Goal: Task Accomplishment & Management: Manage account settings

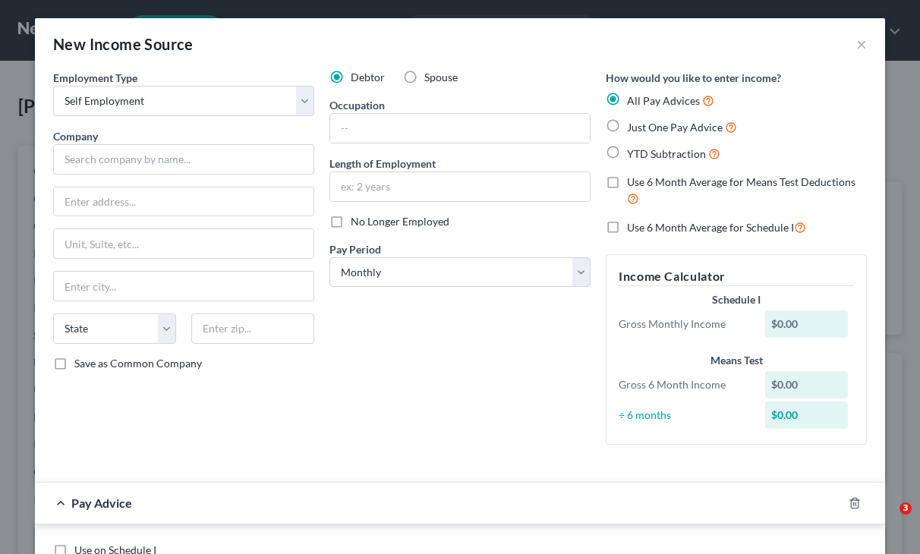
select select "1"
select select "0"
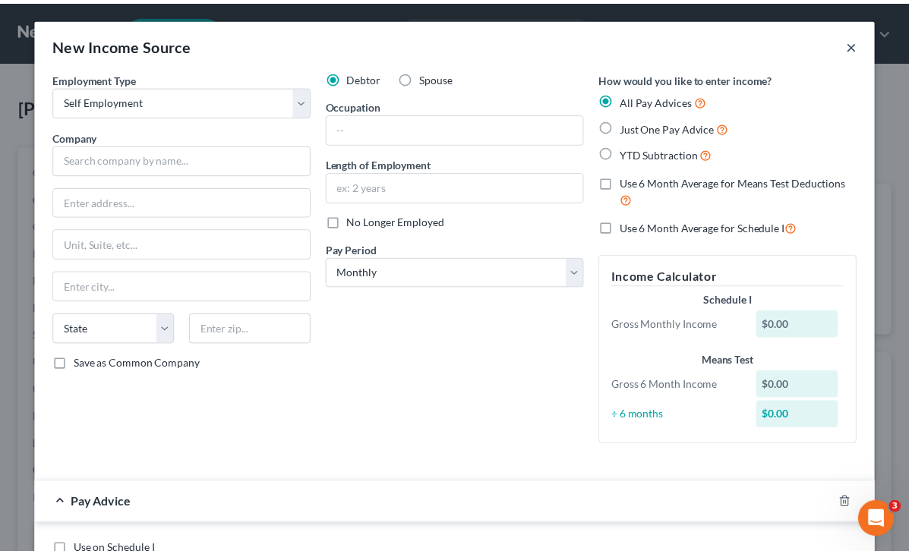
scroll to position [273, 367]
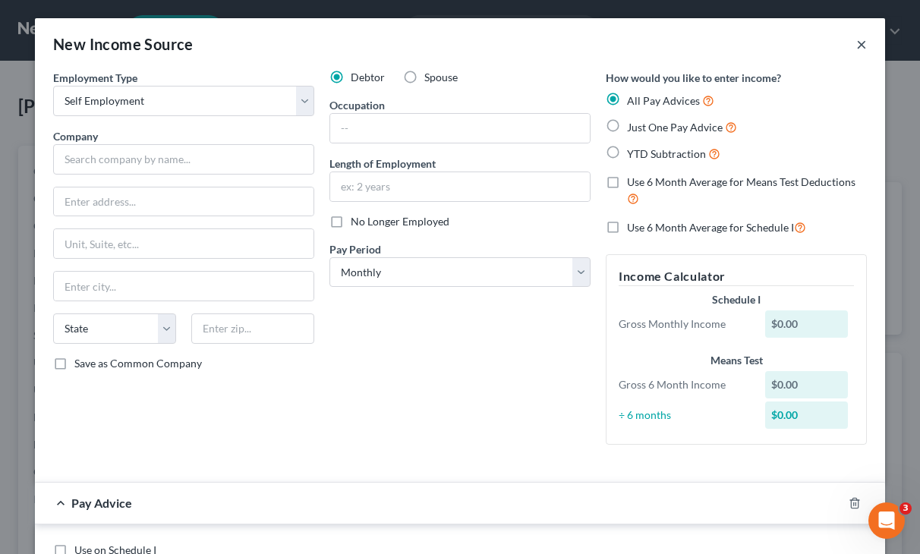
click at [857, 40] on button "×" at bounding box center [862, 44] width 11 height 18
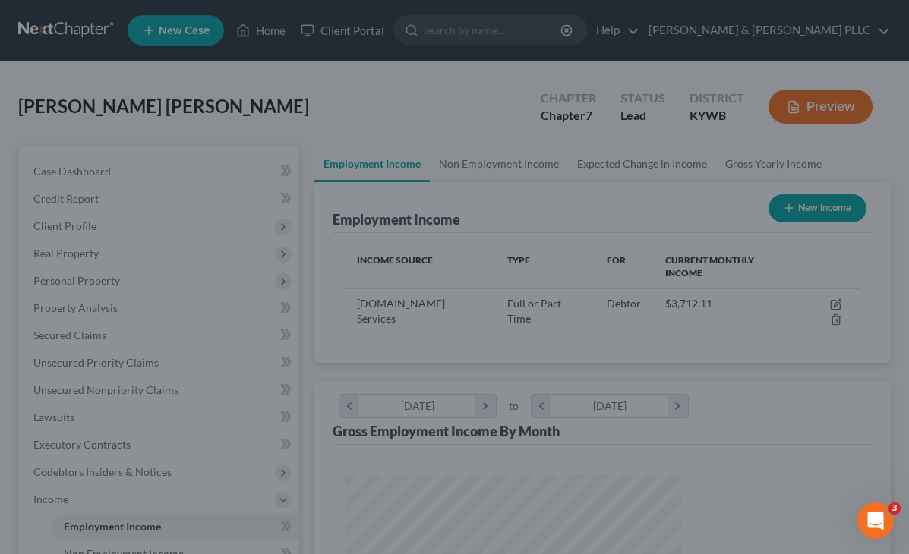
scroll to position [759152, 759063]
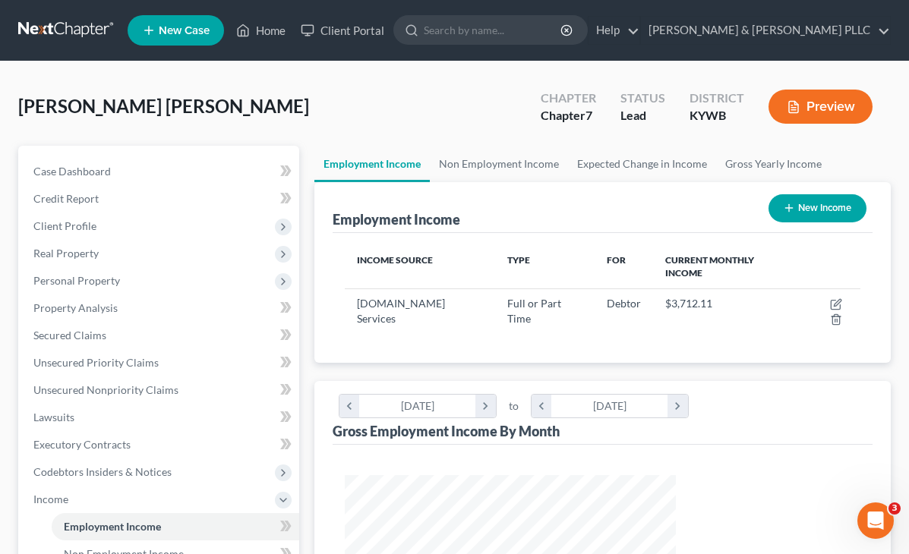
click at [266, 16] on ul "New Case Home Client Portal - No Result - See all results Or Press Enter... Hel…" at bounding box center [509, 30] width 763 height 39
click at [267, 21] on link "Home" at bounding box center [261, 30] width 65 height 27
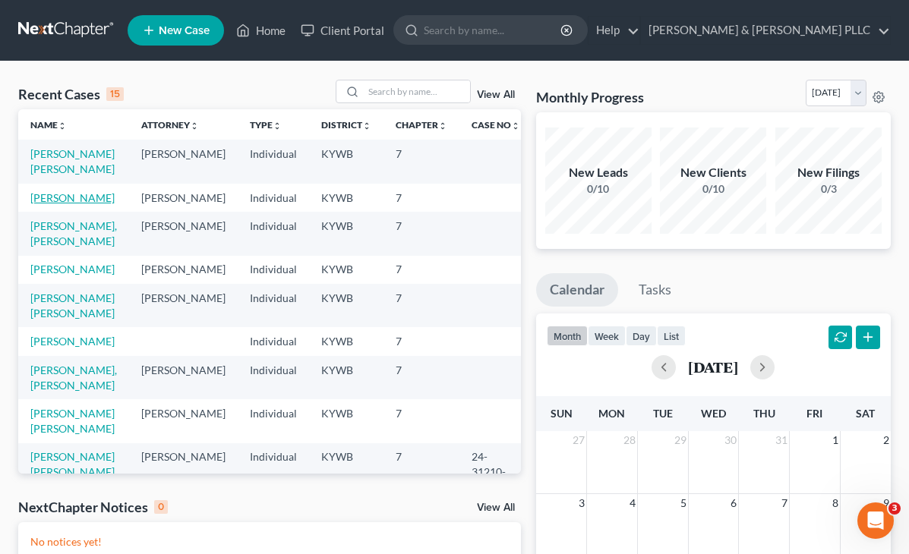
click at [49, 200] on link "[PERSON_NAME]" at bounding box center [72, 197] width 84 height 13
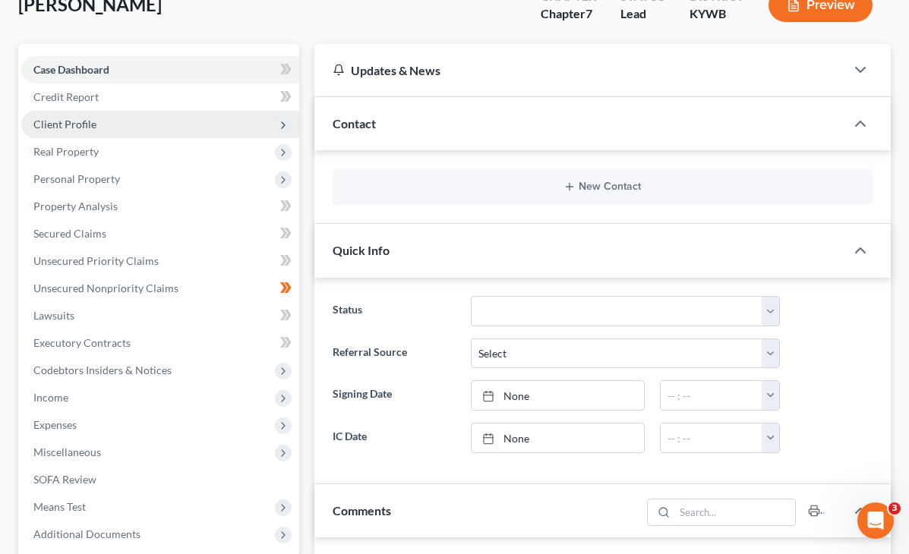
scroll to position [152, 0]
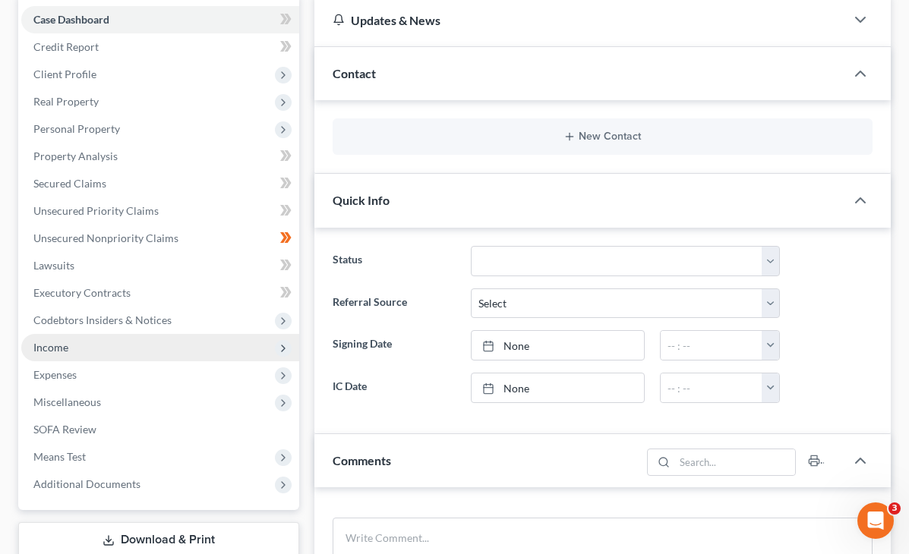
click at [62, 353] on span "Income" at bounding box center [50, 347] width 35 height 13
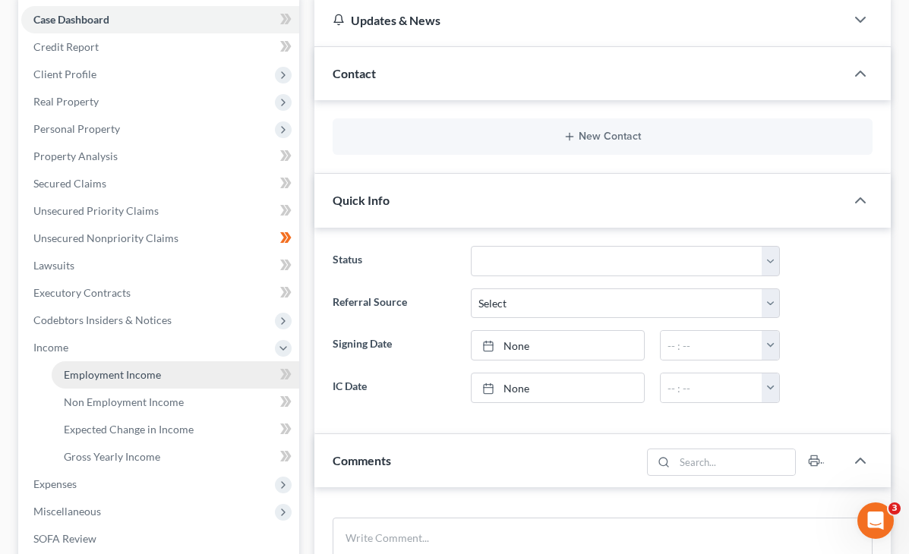
click at [88, 371] on span "Employment Income" at bounding box center [112, 374] width 97 height 13
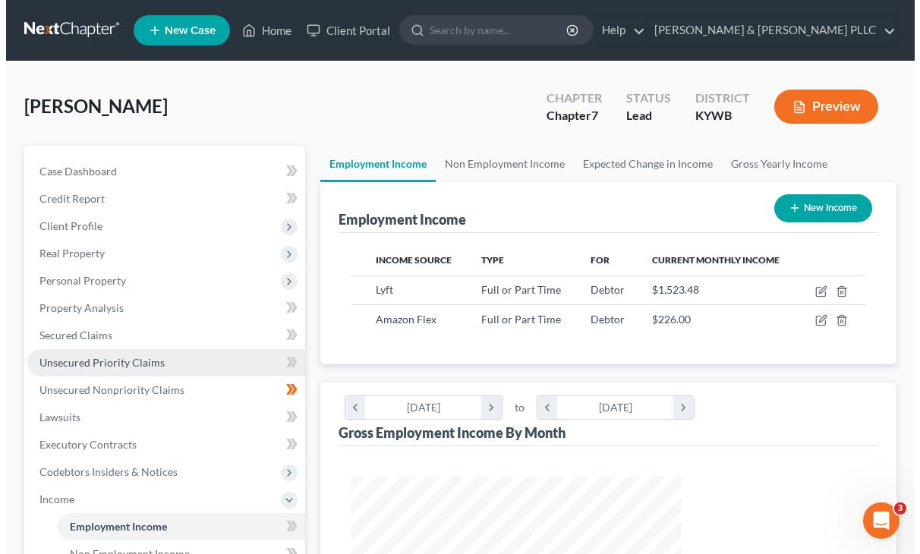
scroll to position [273, 362]
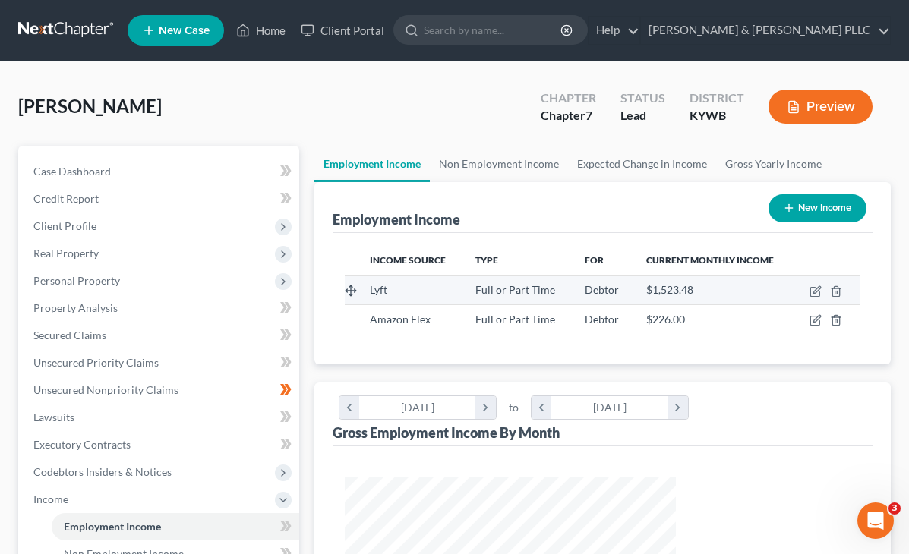
click at [370, 290] on div "Lyft" at bounding box center [410, 290] width 81 height 15
click at [816, 291] on icon "button" at bounding box center [816, 292] width 12 height 12
select select "0"
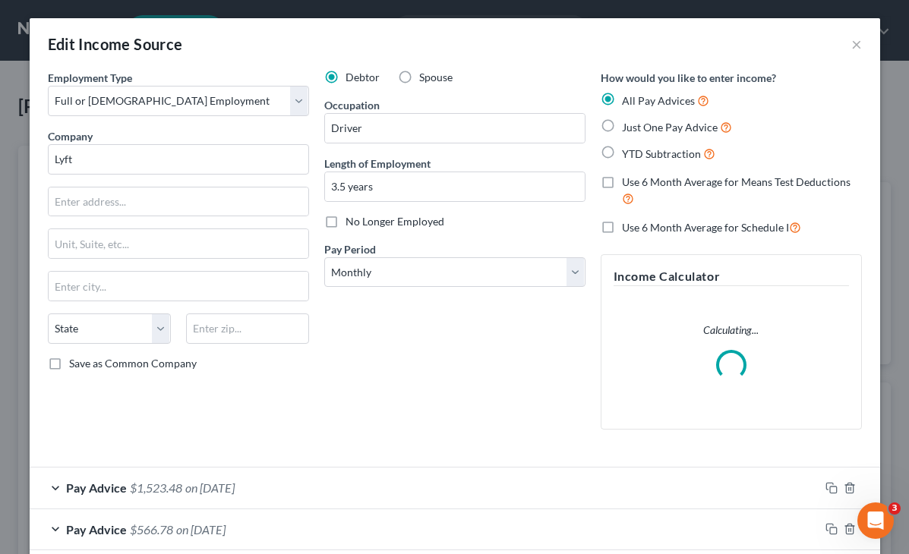
scroll to position [273, 367]
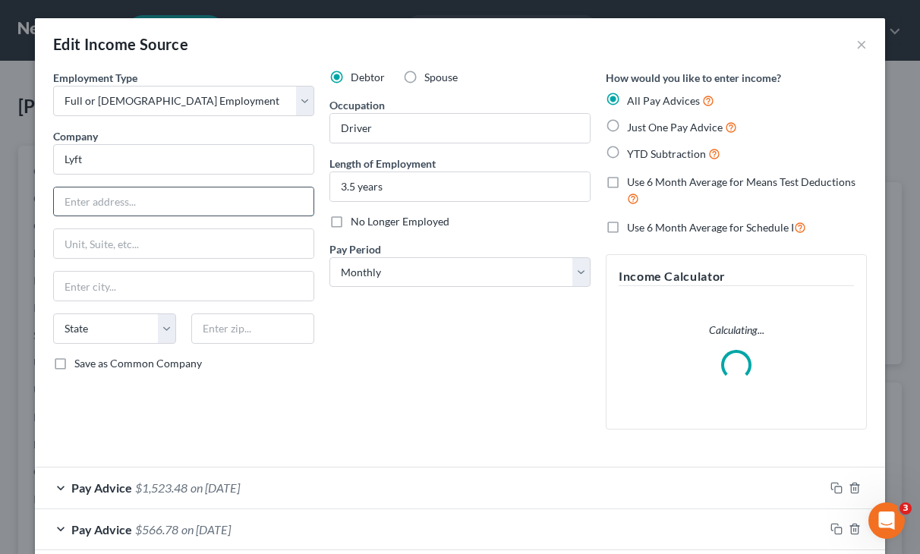
drag, startPoint x: 108, startPoint y: 206, endPoint x: 122, endPoint y: 210, distance: 14.9
click at [108, 206] on input "text" at bounding box center [184, 202] width 260 height 29
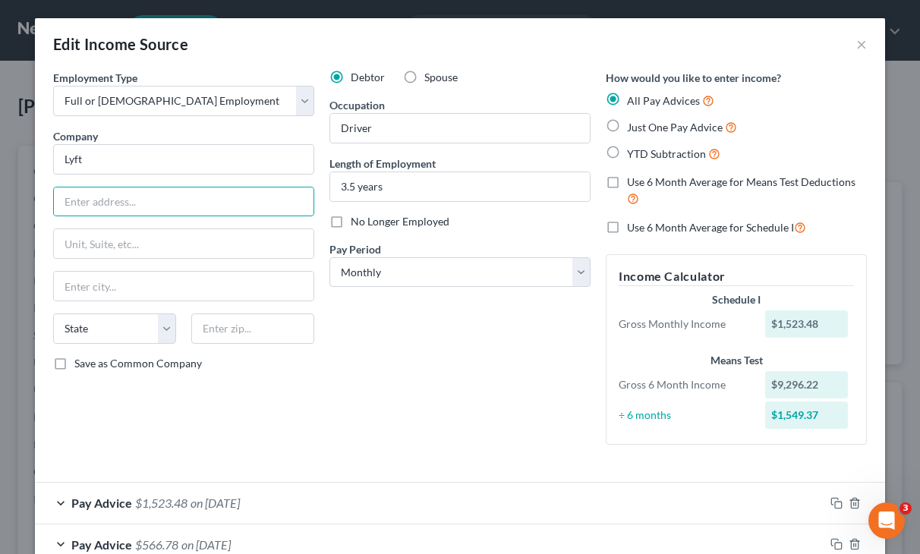
click at [848, 42] on div "Edit Income Source ×" at bounding box center [460, 44] width 851 height 52
click at [857, 47] on button "×" at bounding box center [862, 44] width 11 height 18
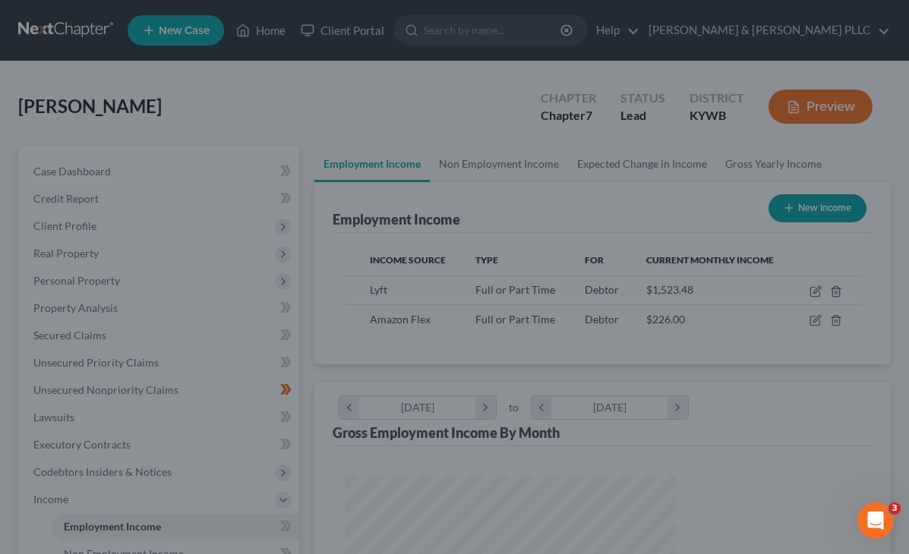
scroll to position [759152, 759063]
